Goal: Book appointment/travel/reservation

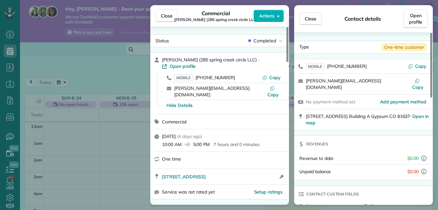
scroll to position [32, 0]
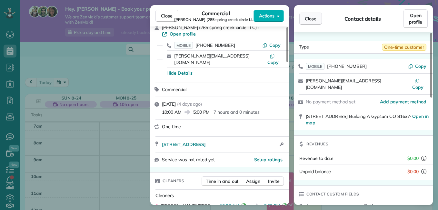
click at [319, 17] on button "Close" at bounding box center [310, 19] width 23 height 12
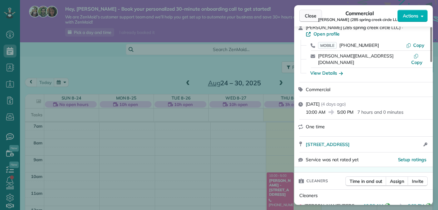
click at [310, 14] on span "Close" at bounding box center [311, 16] width 12 height 6
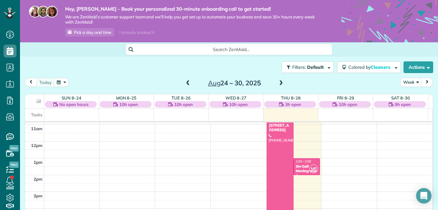
scroll to position [150, 0]
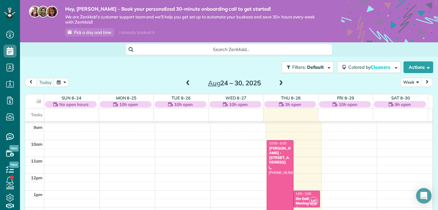
click at [278, 83] on span at bounding box center [281, 83] width 7 height 6
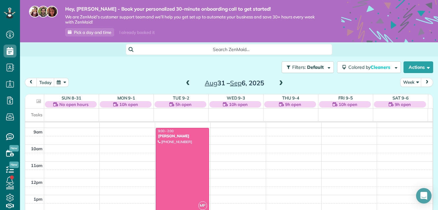
scroll to position [103, 0]
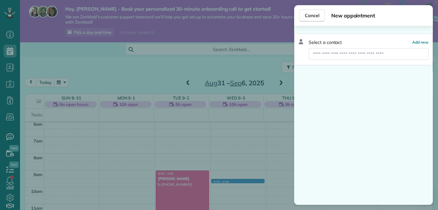
click at [169, 184] on div "Cancel New appointment Select a contact Add new" at bounding box center [219, 105] width 438 height 210
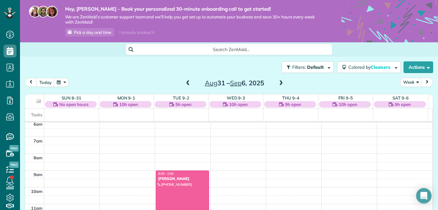
click at [170, 185] on div at bounding box center [182, 212] width 53 height 83
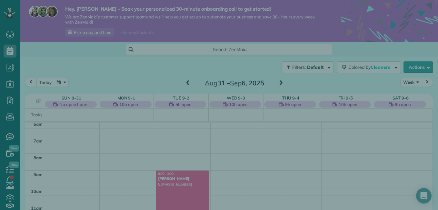
click at [170, 185] on div "Close Cleaners" at bounding box center [219, 105] width 438 height 210
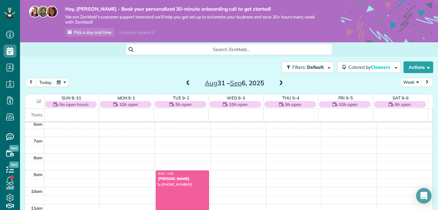
click at [182, 198] on div at bounding box center [182, 212] width 53 height 83
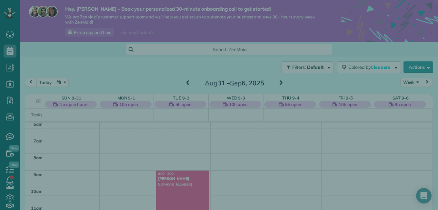
click at [182, 198] on div "Close Residential [PERSON_NAME] Actions Status Active [PERSON_NAME] · Open prof…" at bounding box center [219, 105] width 438 height 210
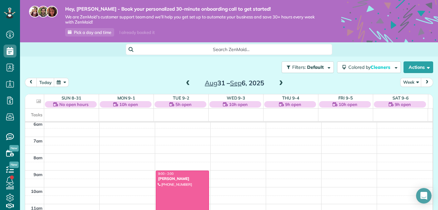
click at [182, 198] on div at bounding box center [182, 212] width 53 height 83
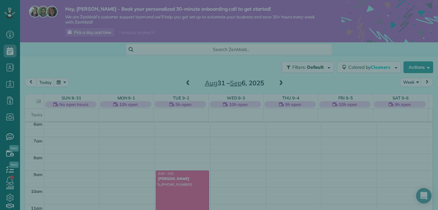
click at [182, 198] on div "Close Residential [PERSON_NAME] Actions Status Active [PERSON_NAME] · Open prof…" at bounding box center [219, 105] width 438 height 210
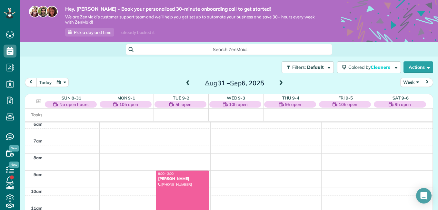
click at [182, 198] on div at bounding box center [182, 212] width 53 height 83
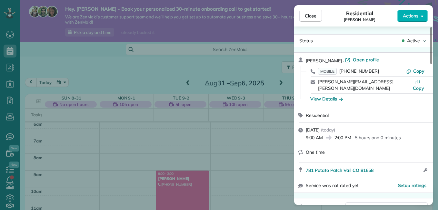
click at [420, 112] on div "Residential" at bounding box center [367, 115] width 123 height 6
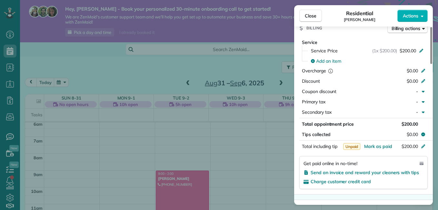
scroll to position [324, 0]
